Goal: Task Accomplishment & Management: Manage account settings

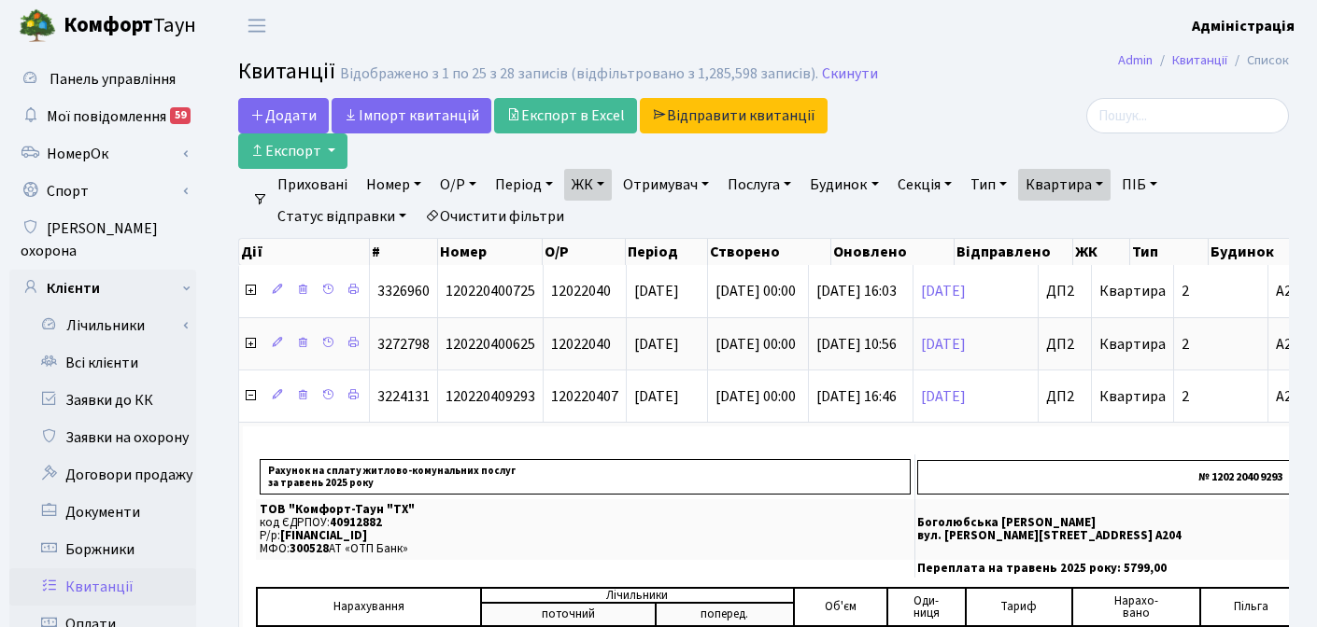
select select "25"
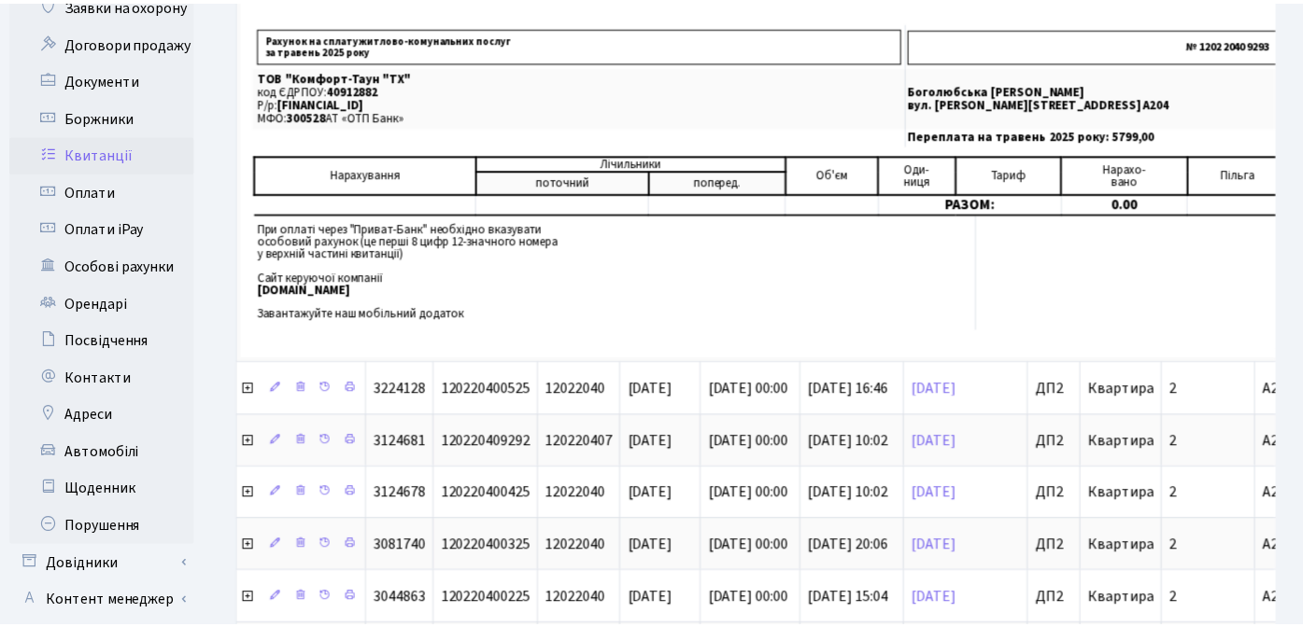
scroll to position [433, 0]
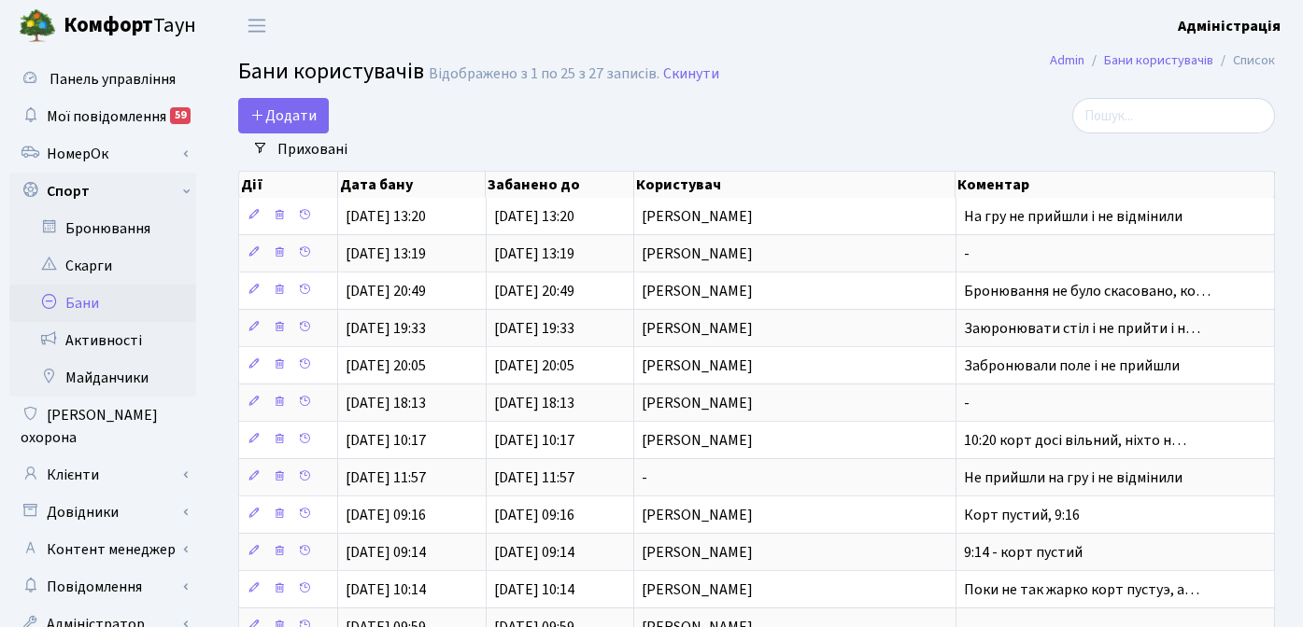
select select "25"
click at [1250, 24] on b "Адміністрація" at bounding box center [1228, 26] width 103 height 21
click at [919, 93] on main "Admin Бани користувачів Список Бани користувачів Відображено з 1 по 25 з 27 зап…" at bounding box center [756, 631] width 1092 height 1160
click at [1247, 21] on b "Адміністрація" at bounding box center [1228, 26] width 103 height 21
click at [1138, 102] on link "Вийти" at bounding box center [1186, 102] width 186 height 29
